Goal: Information Seeking & Learning: Learn about a topic

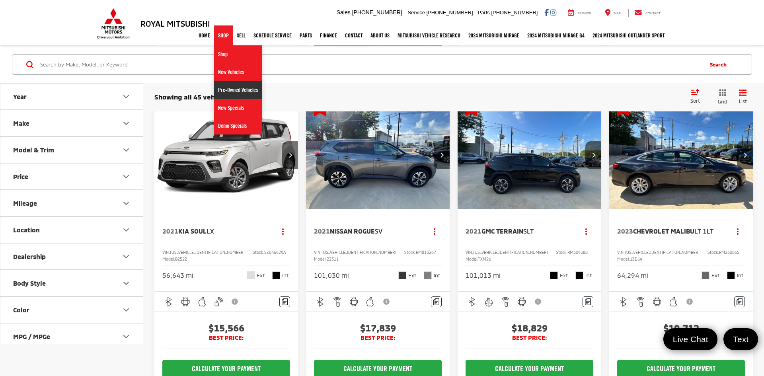
click at [223, 84] on link "Pre-Owned Vehicles" at bounding box center [238, 90] width 48 height 18
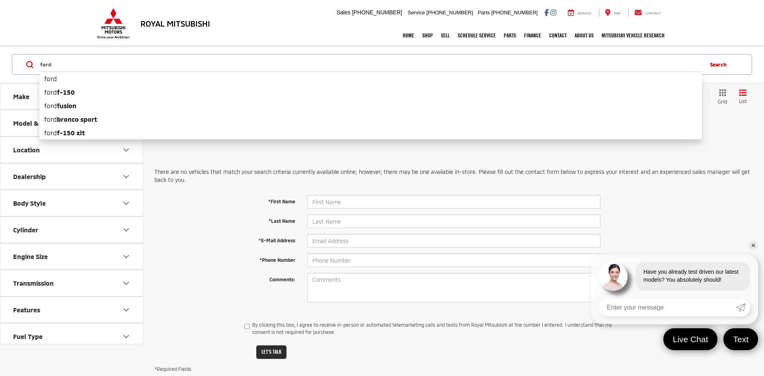
type input "ford"
